Goal: Transaction & Acquisition: Obtain resource

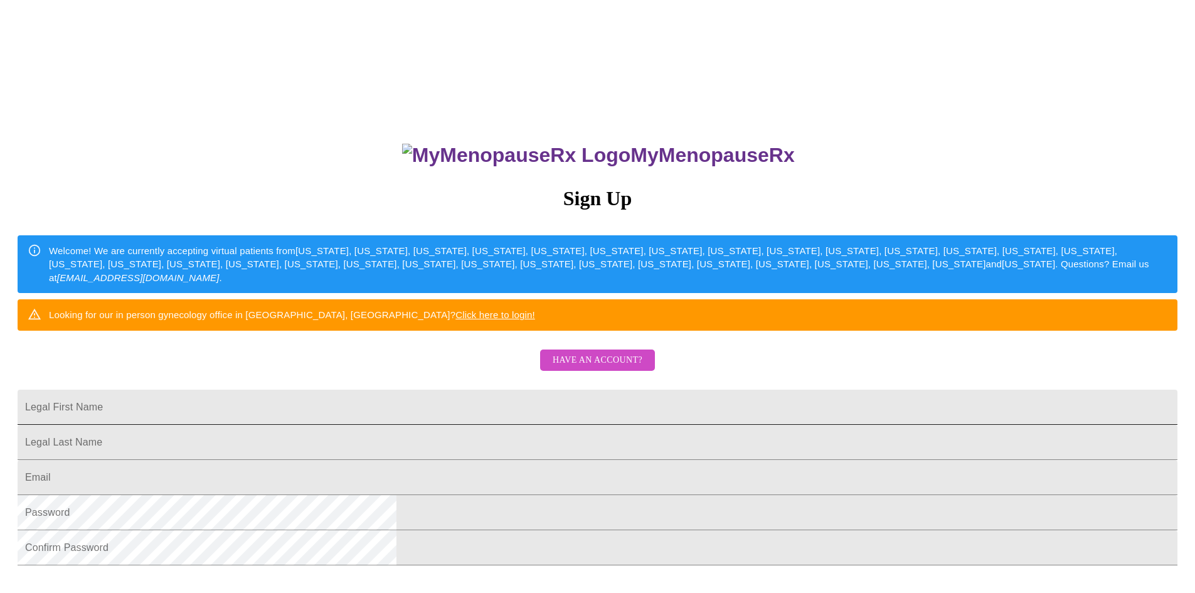
click at [511, 425] on input "Legal First Name" at bounding box center [598, 407] width 1160 height 35
type input "[PERSON_NAME]"
click at [457, 460] on input "Legal First Name" at bounding box center [598, 442] width 1160 height 35
type input "[PERSON_NAME]"
click at [428, 495] on input "Legal First Name" at bounding box center [598, 477] width 1160 height 35
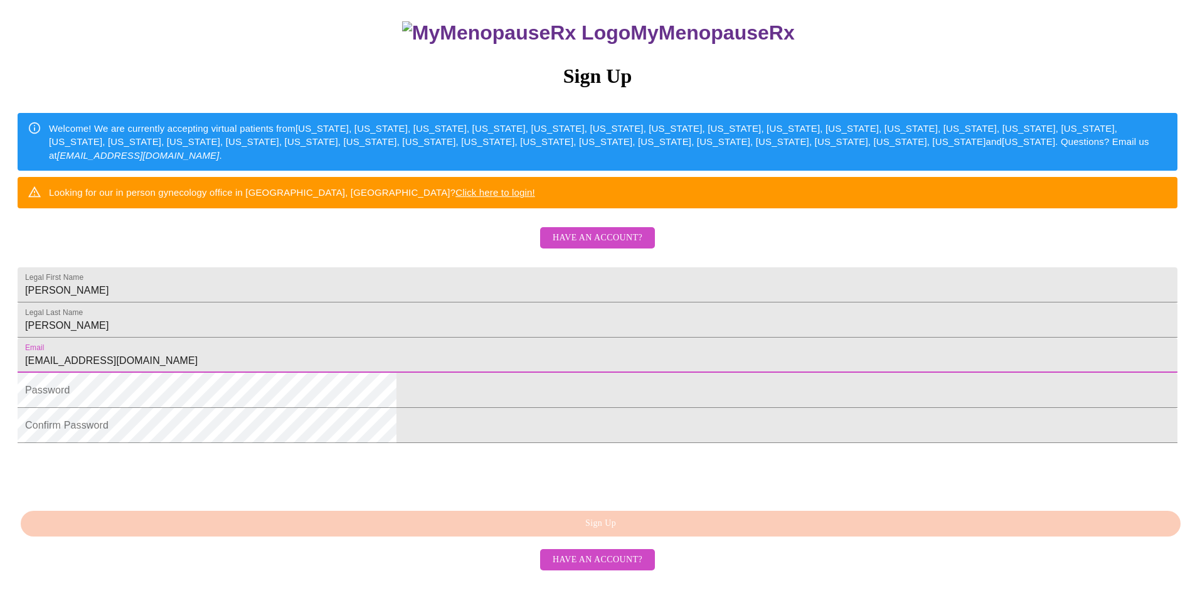
scroll to position [125, 0]
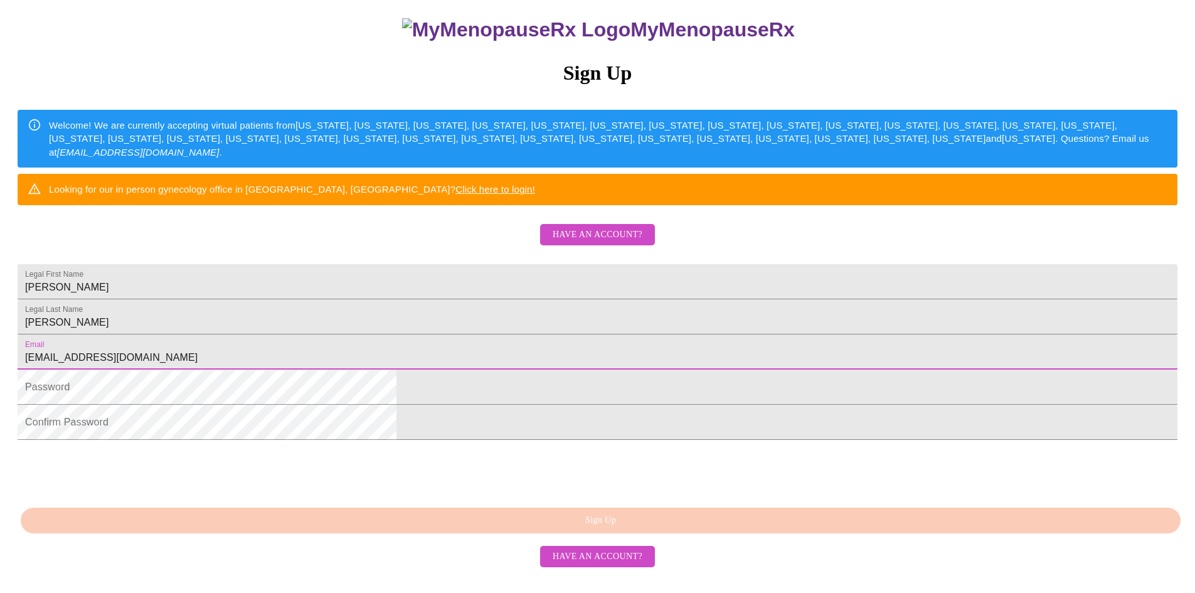
type input "[EMAIL_ADDRESS][DOMAIN_NAME]"
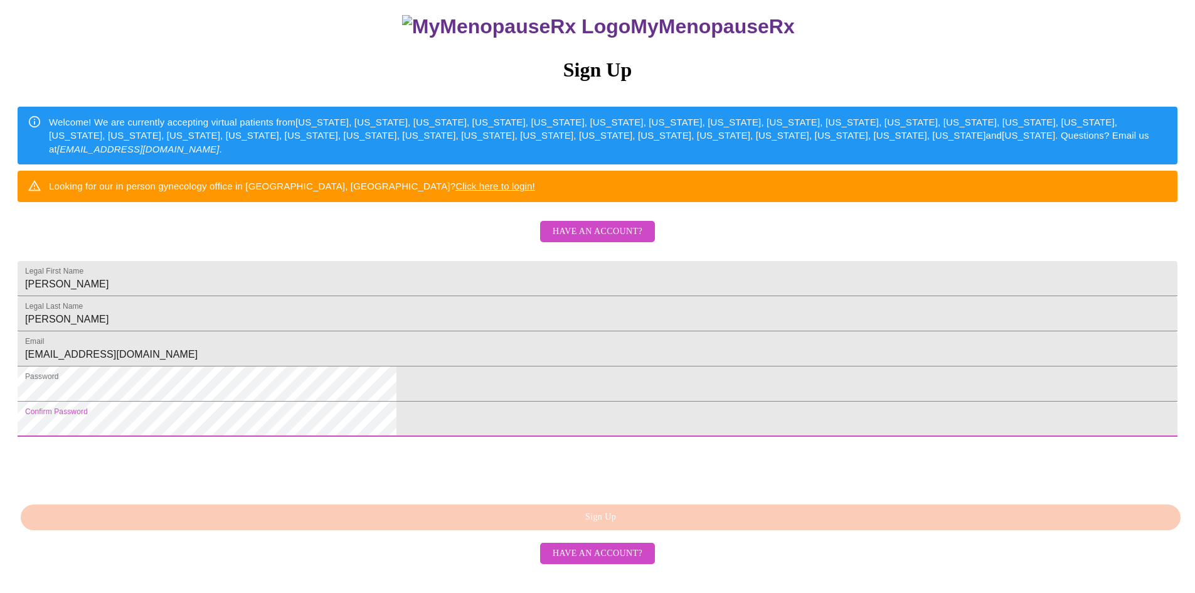
scroll to position [203, 0]
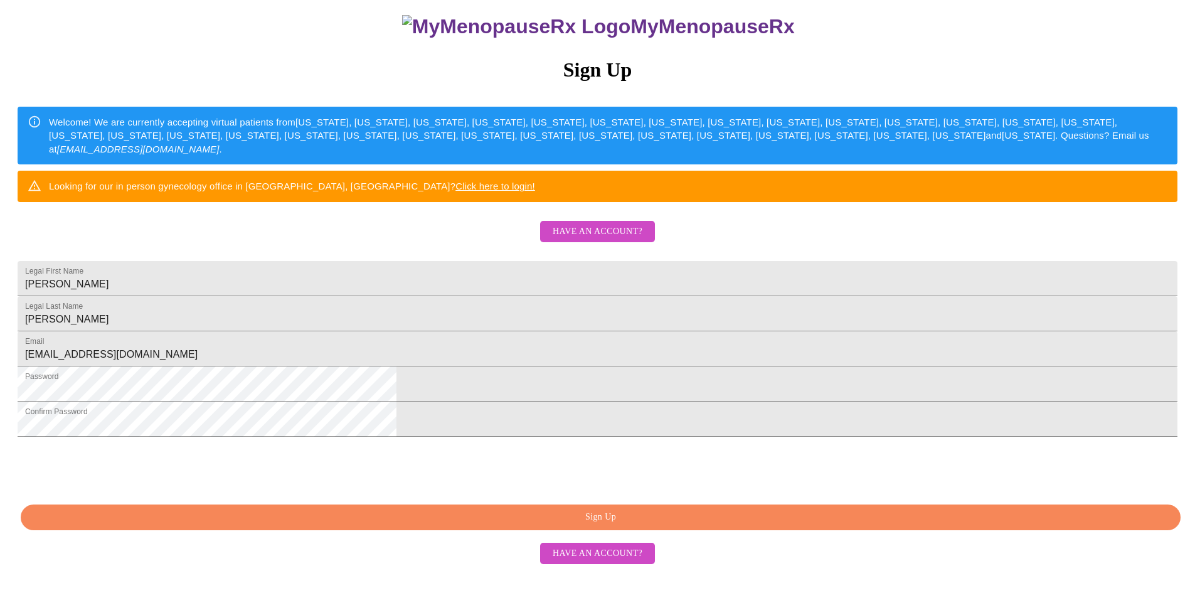
click at [607, 561] on span "Have an account?" at bounding box center [598, 554] width 90 height 16
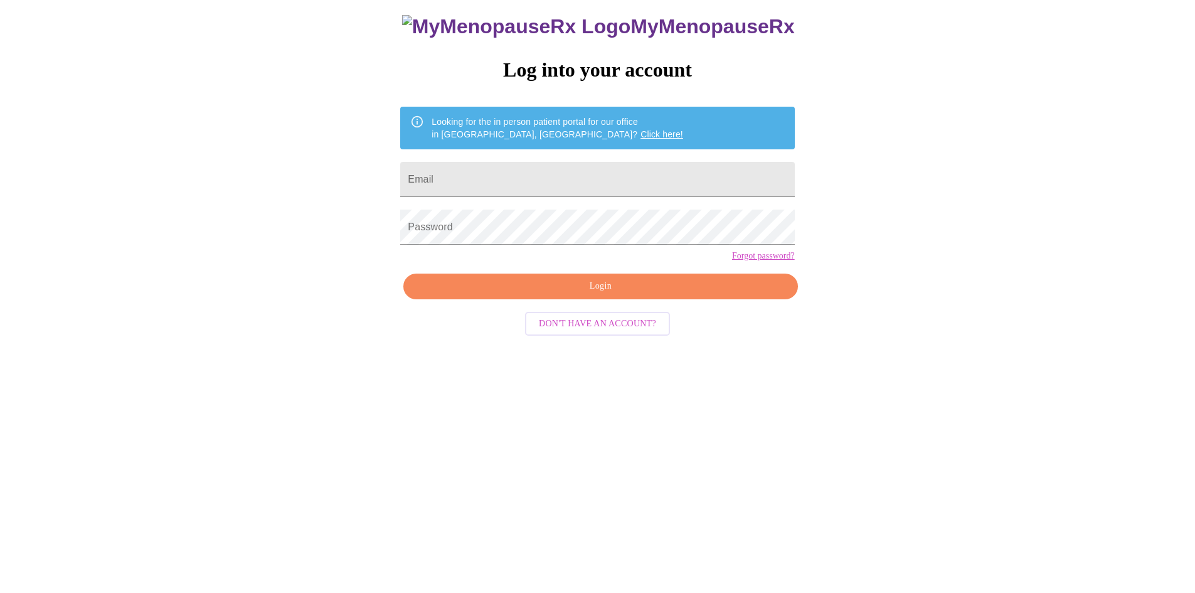
scroll to position [13, 0]
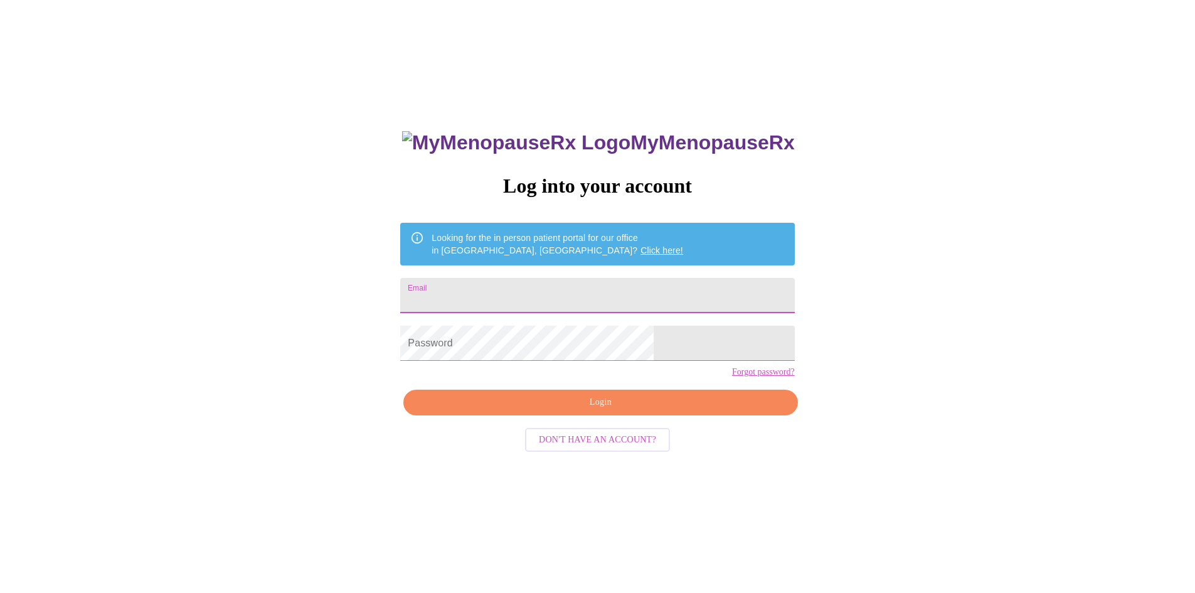
click at [549, 290] on input "Email" at bounding box center [597, 295] width 394 height 35
type input "[EMAIL_ADDRESS][DOMAIN_NAME]"
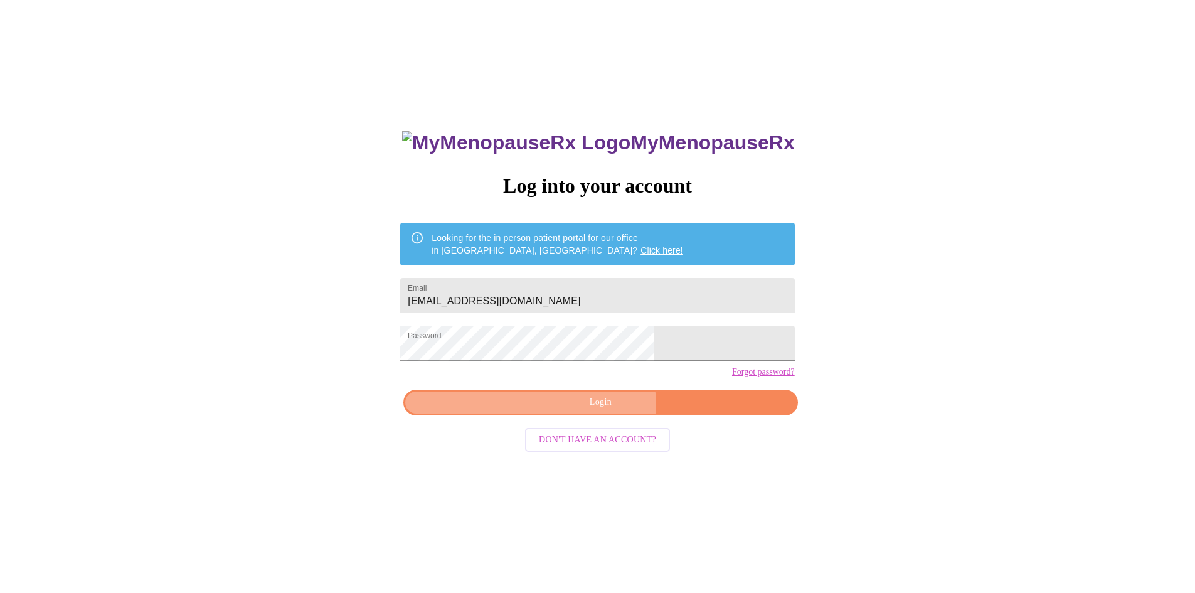
click at [581, 410] on span "Login" at bounding box center [600, 403] width 365 height 16
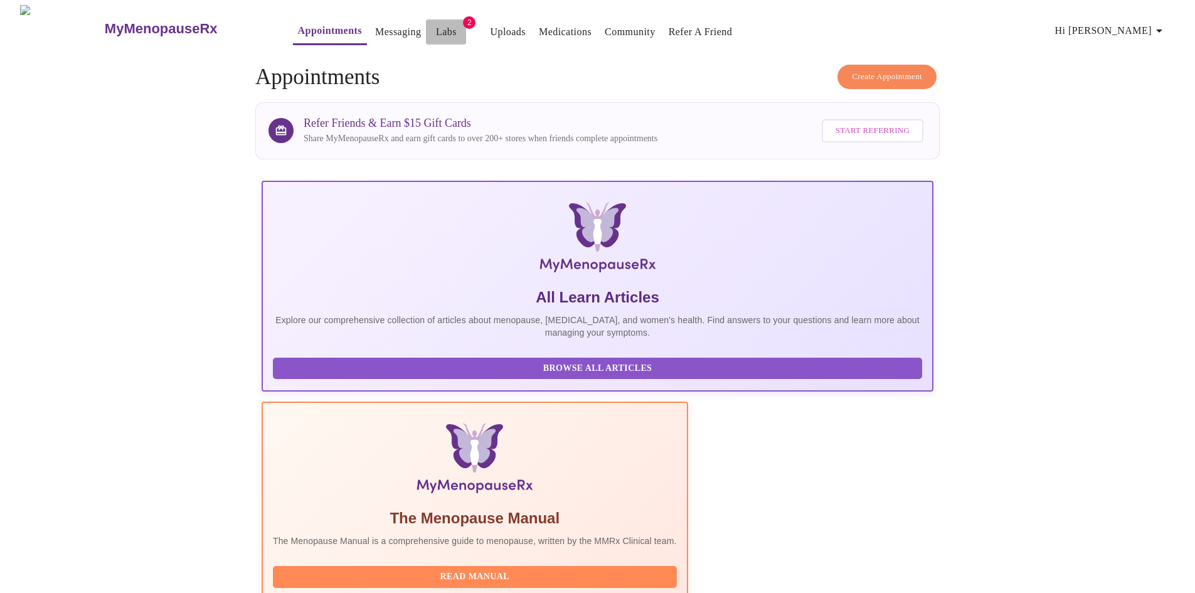
click at [436, 28] on link "Labs" at bounding box center [446, 32] width 21 height 18
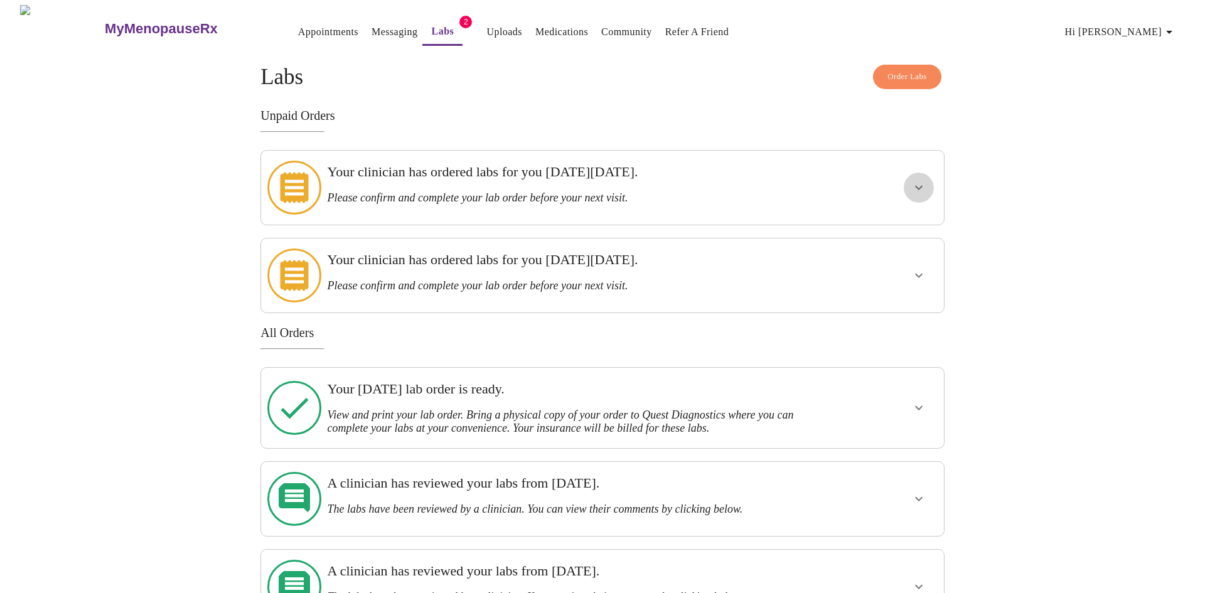
click at [917, 180] on icon "show more" at bounding box center [918, 187] width 15 height 15
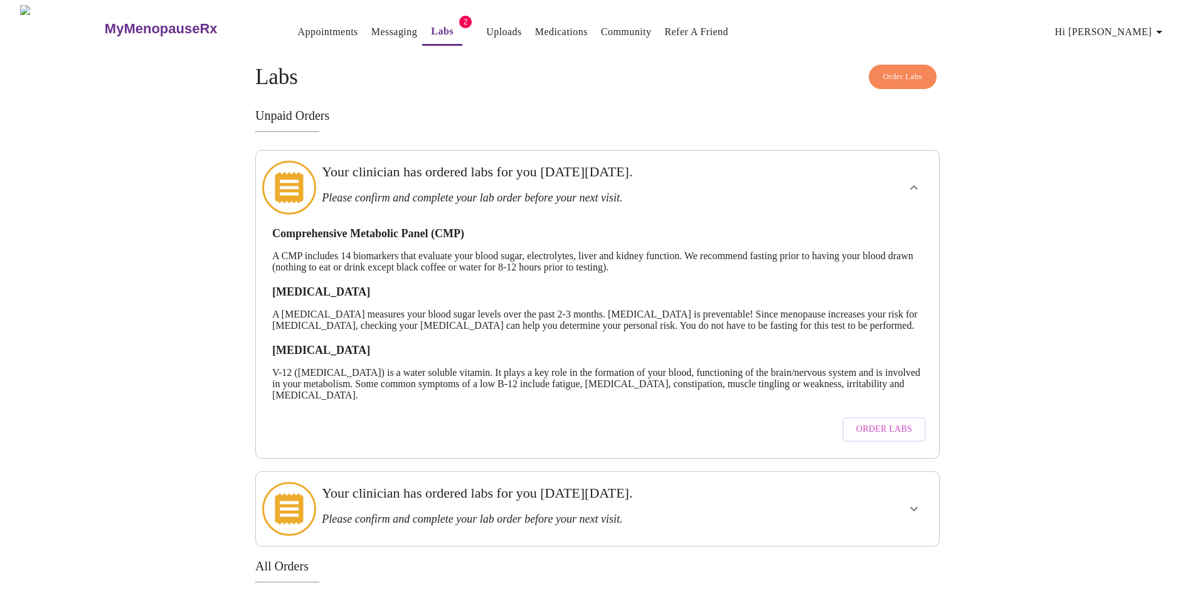
click at [870, 434] on span "Order Labs" at bounding box center [884, 430] width 56 height 16
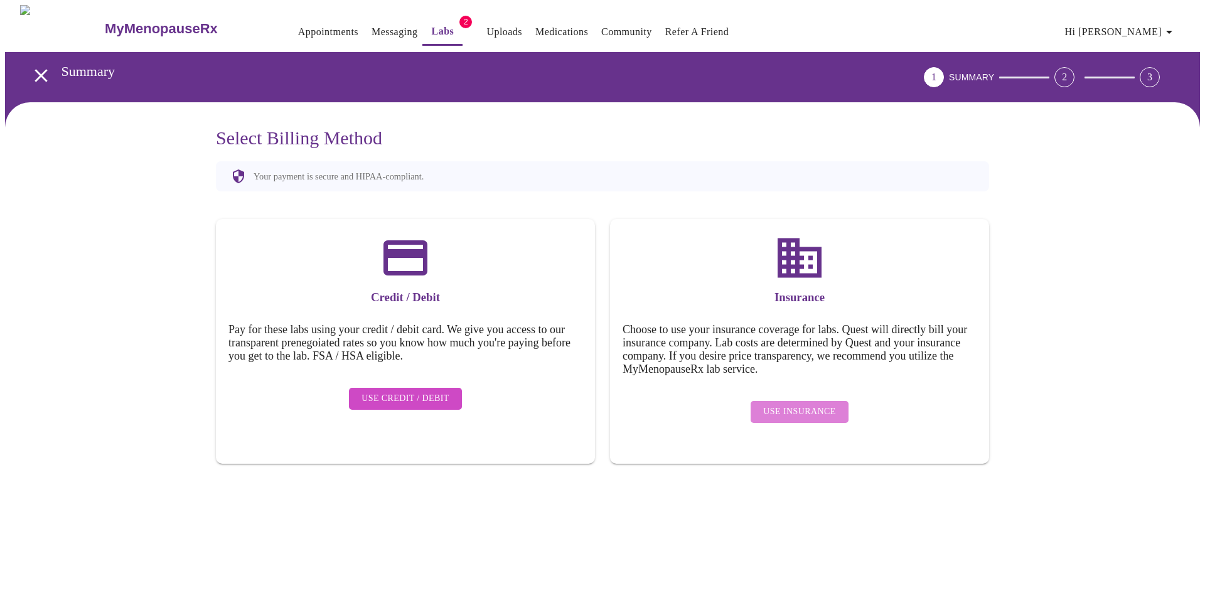
click at [826, 404] on span "Use Insurance" at bounding box center [799, 412] width 72 height 16
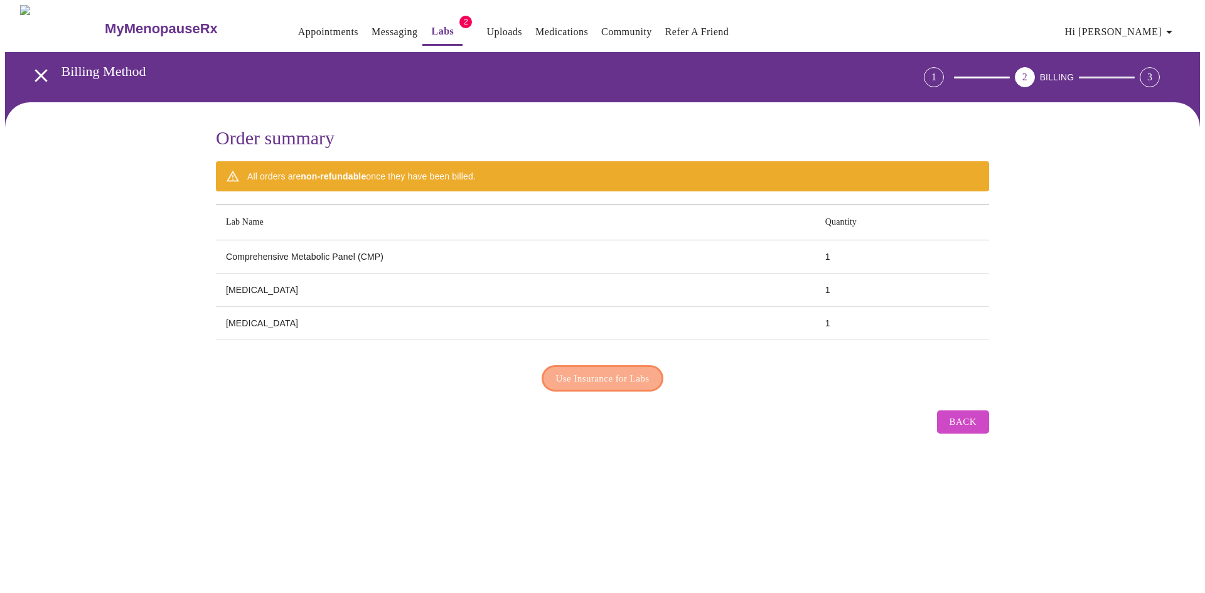
click at [636, 375] on span "Use Insurance for Labs" at bounding box center [602, 378] width 93 height 16
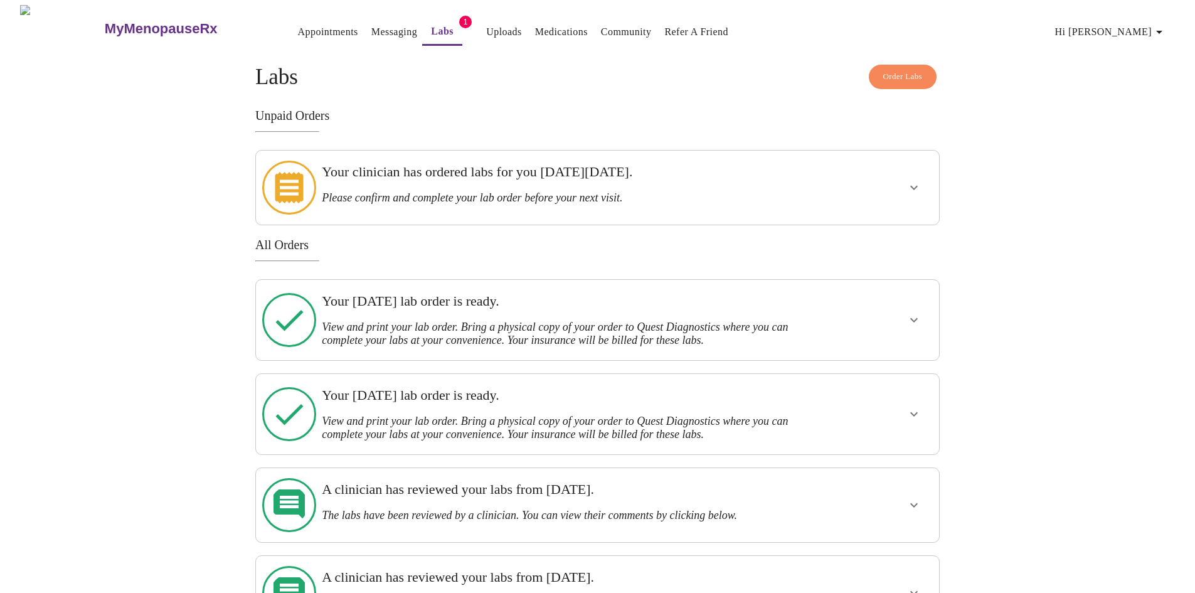
click at [293, 183] on icon at bounding box center [289, 187] width 28 height 31
click at [431, 25] on link "Labs" at bounding box center [442, 32] width 23 height 18
click at [431, 27] on link "Labs" at bounding box center [442, 32] width 23 height 18
click at [915, 312] on icon "show more" at bounding box center [914, 319] width 15 height 15
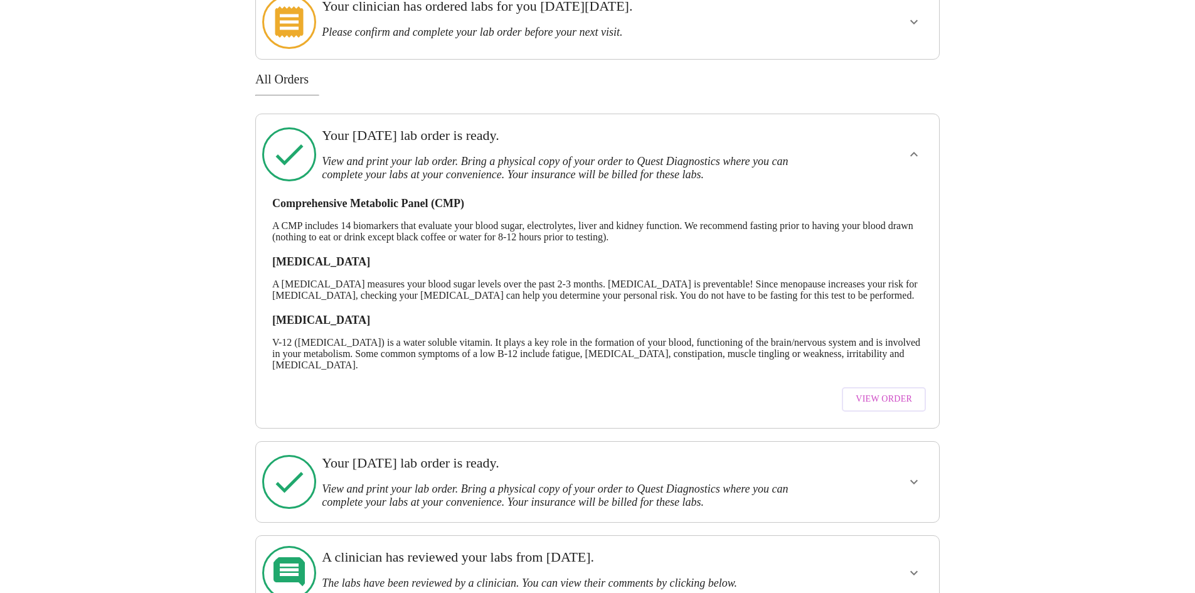
scroll to position [188, 0]
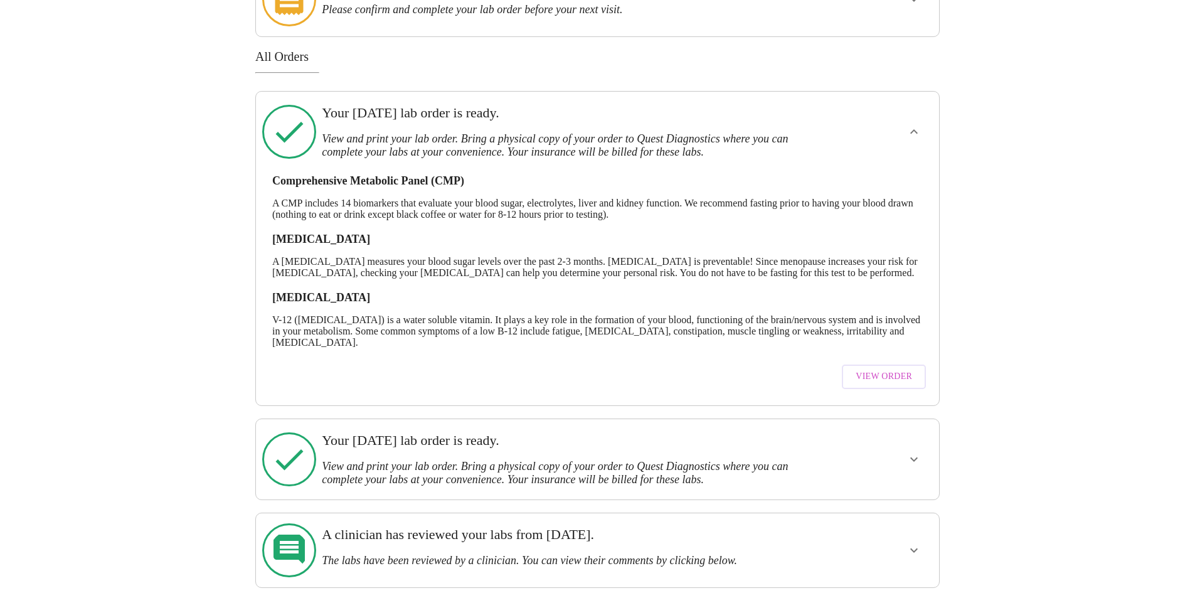
click at [893, 377] on span "View Order" at bounding box center [884, 377] width 56 height 16
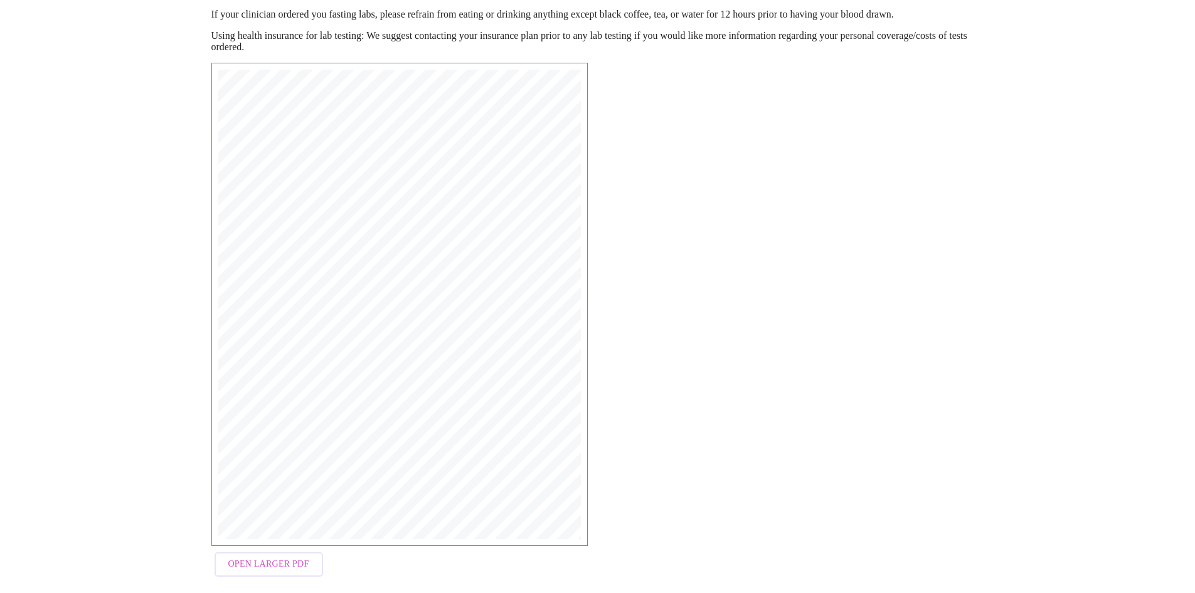
scroll to position [179, 0]
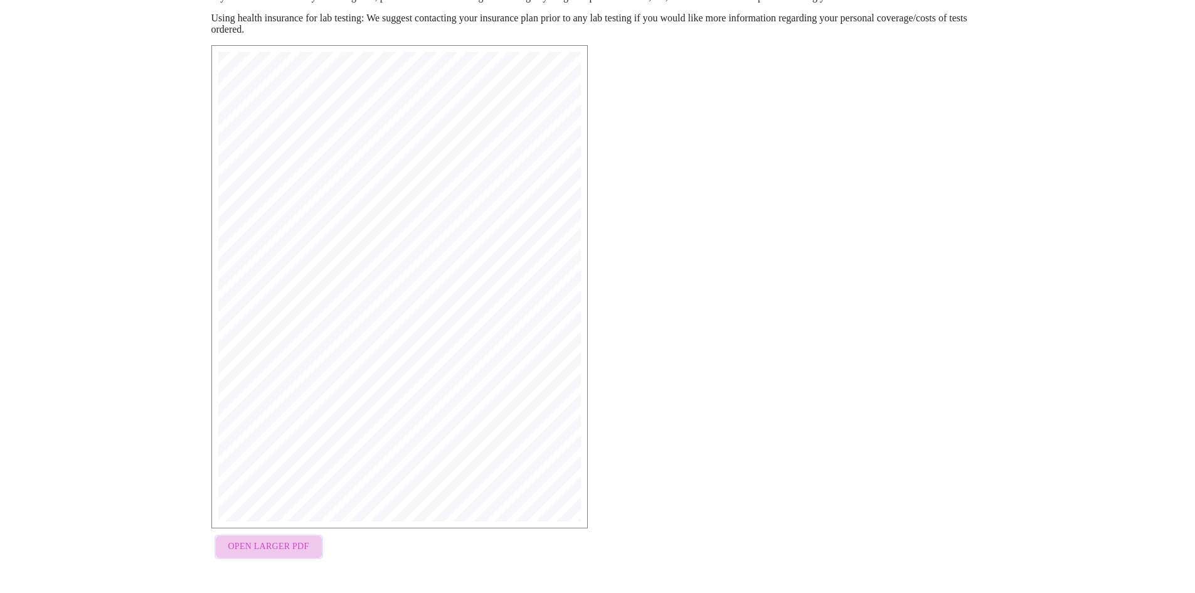
click at [270, 551] on span "Open Larger PDF" at bounding box center [268, 547] width 81 height 16
click at [292, 545] on span "Open Larger PDF" at bounding box center [268, 547] width 81 height 16
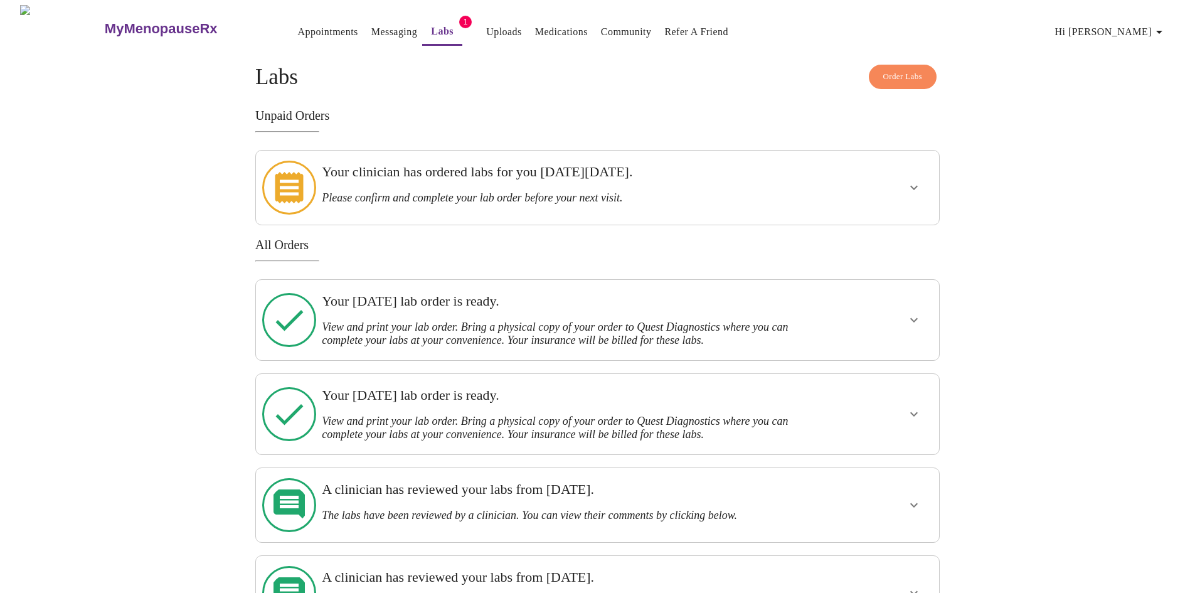
click at [919, 407] on icon "show more" at bounding box center [914, 414] width 15 height 15
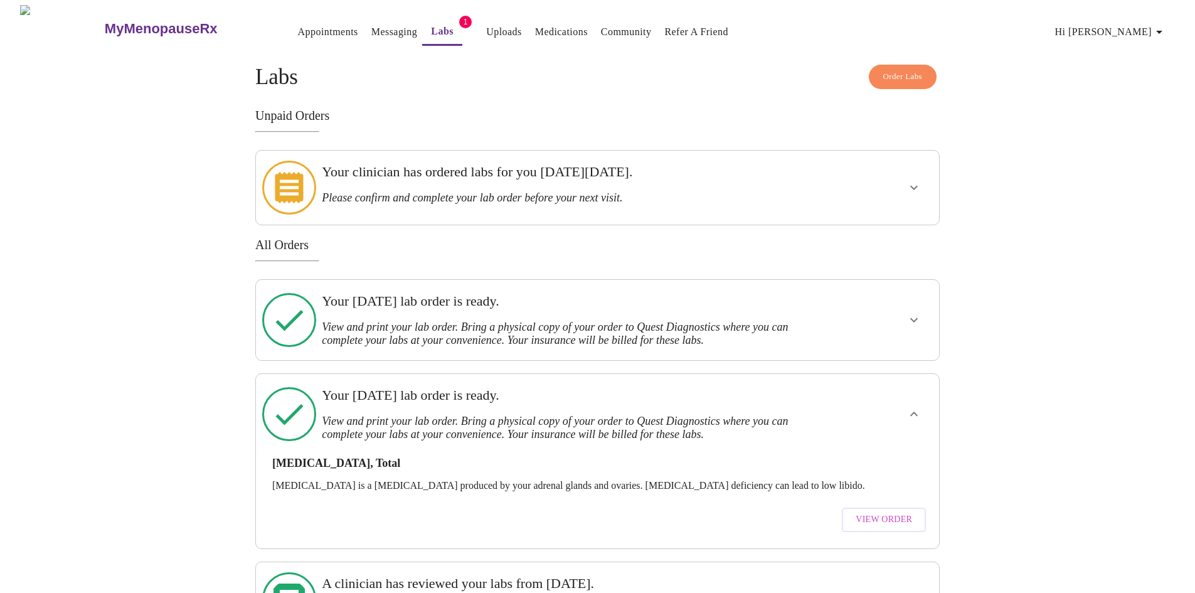
click at [907, 512] on span "View Order" at bounding box center [884, 520] width 56 height 16
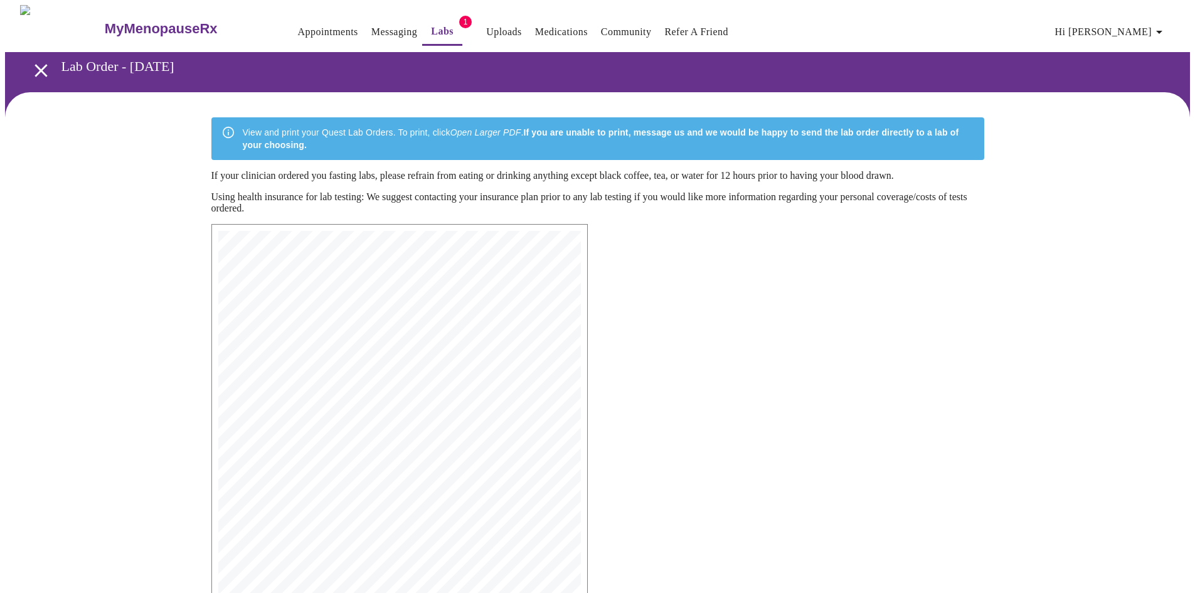
click at [824, 290] on div "MyMenopauseRx Medical Group [STREET_ADDRESS] Phone: [PHONE_NUMBER] Fax: [PHONE_…" at bounding box center [597, 484] width 793 height 540
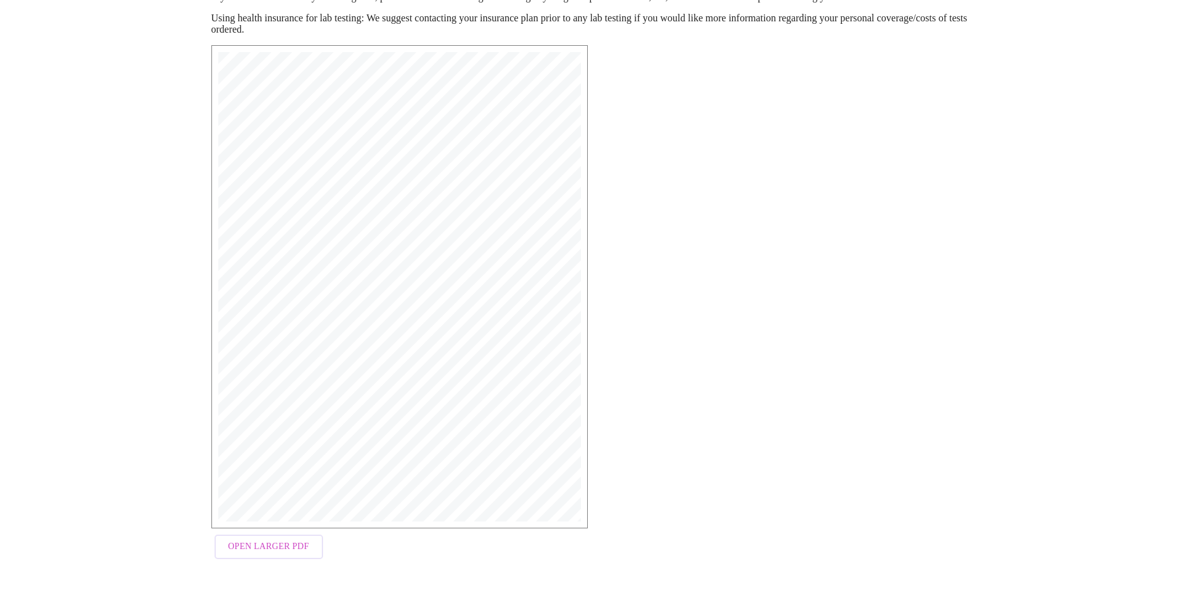
click at [259, 550] on span "Open Larger PDF" at bounding box center [268, 547] width 81 height 16
click at [799, 161] on div "MyMenopauseRx Medical Group [STREET_ADDRESS] Phone: [PHONE_NUMBER] Fax: [PHONE_…" at bounding box center [597, 305] width 793 height 540
